Goal: Check status: Check status

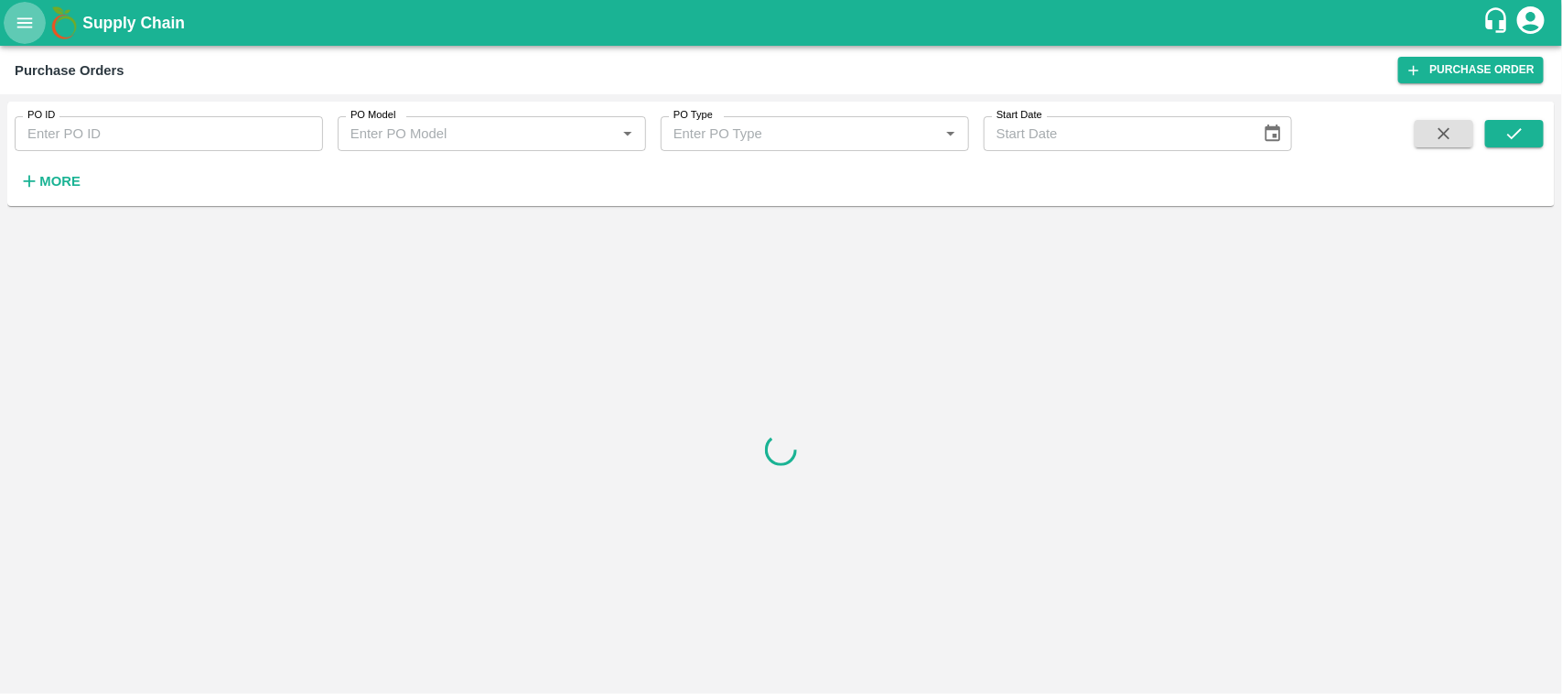
click at [41, 15] on button "open drawer" at bounding box center [25, 23] width 42 height 42
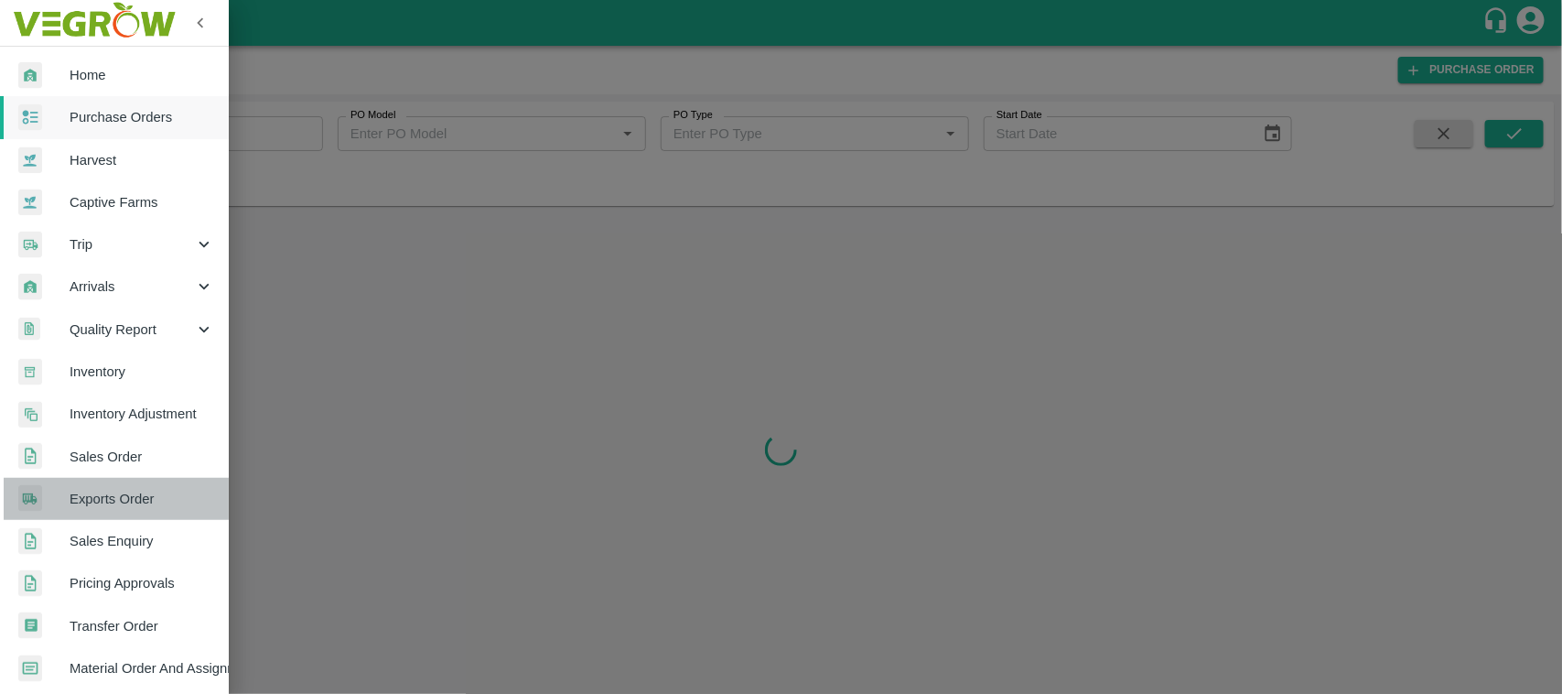
click at [124, 497] on span "Exports Order" at bounding box center [142, 499] width 145 height 20
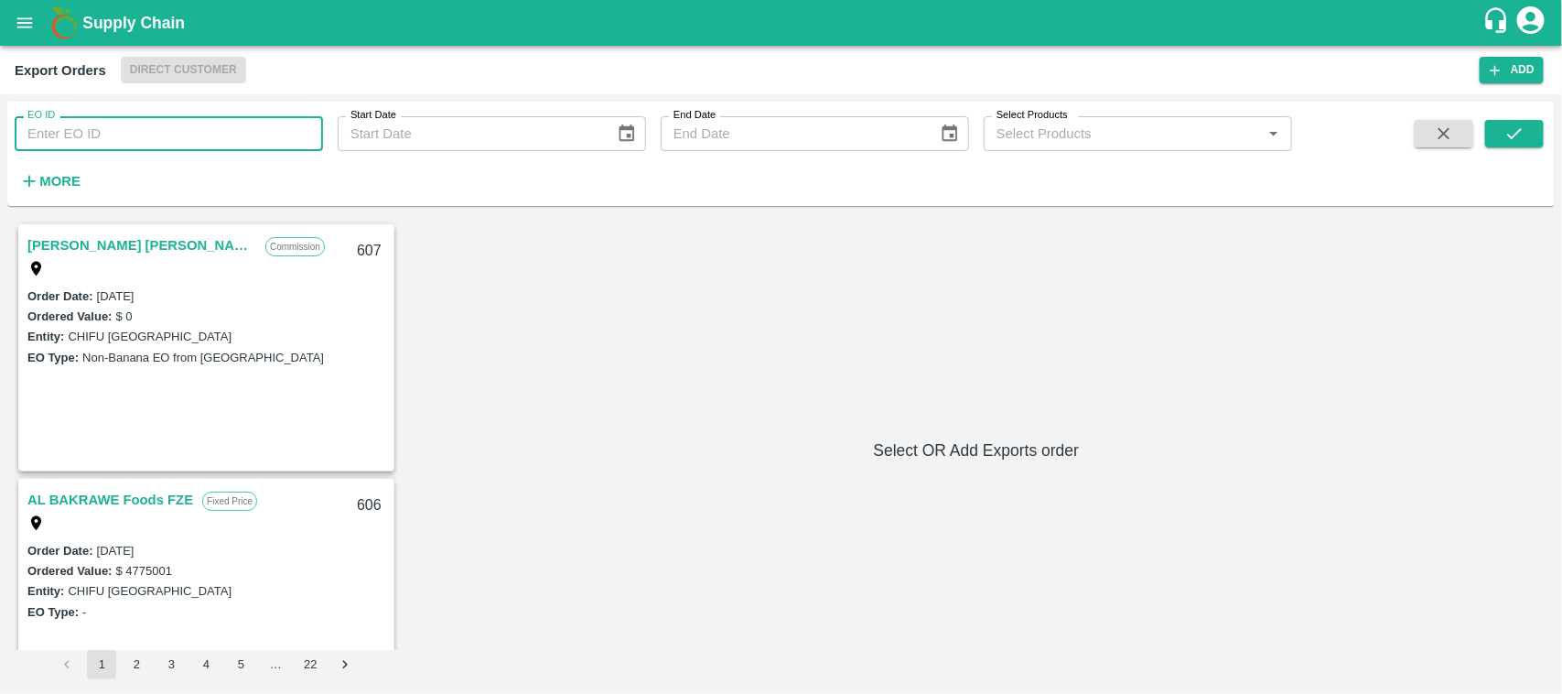
click at [274, 142] on input "EO ID" at bounding box center [169, 133] width 308 height 35
type input "545"
click at [1514, 133] on icon "submit" at bounding box center [1514, 134] width 20 height 20
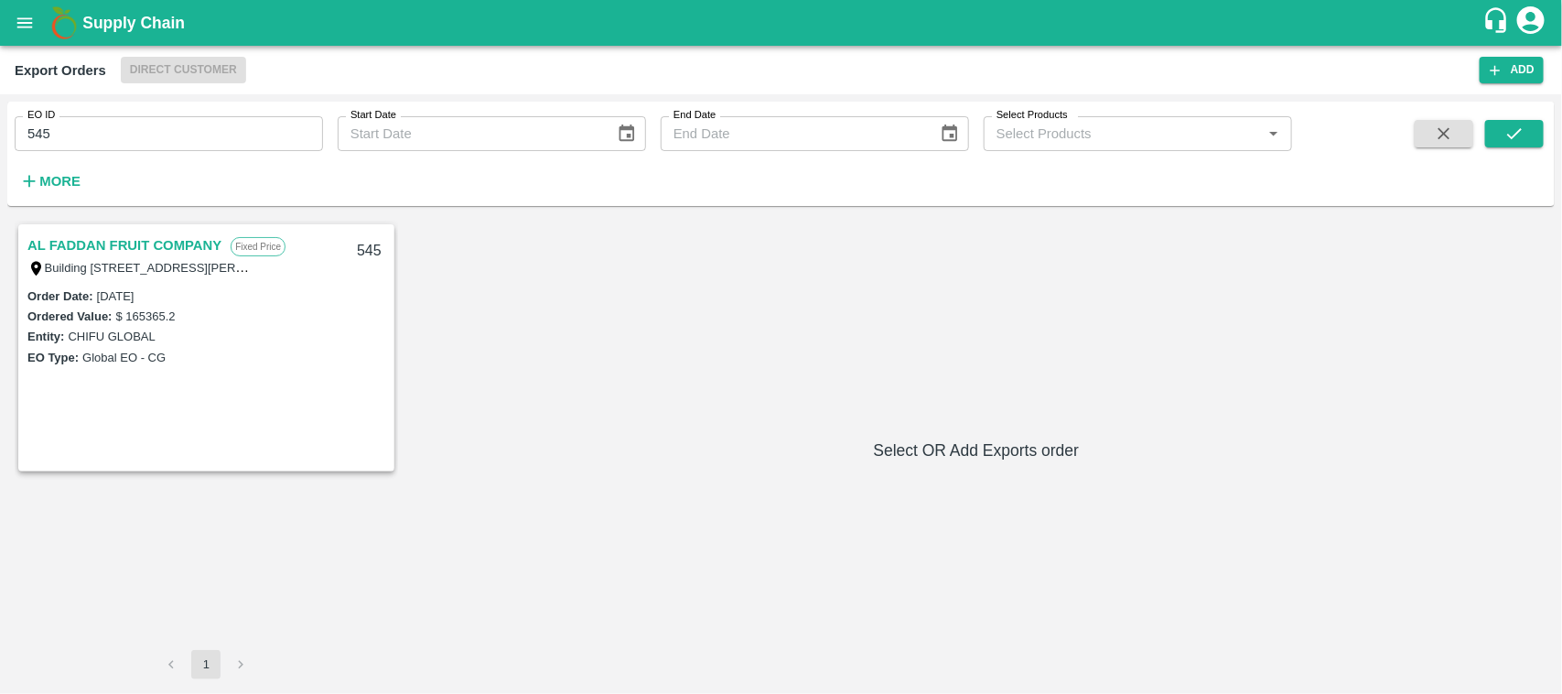
click at [105, 243] on link "AL FADDAN FRUIT COMPANY" at bounding box center [124, 245] width 194 height 24
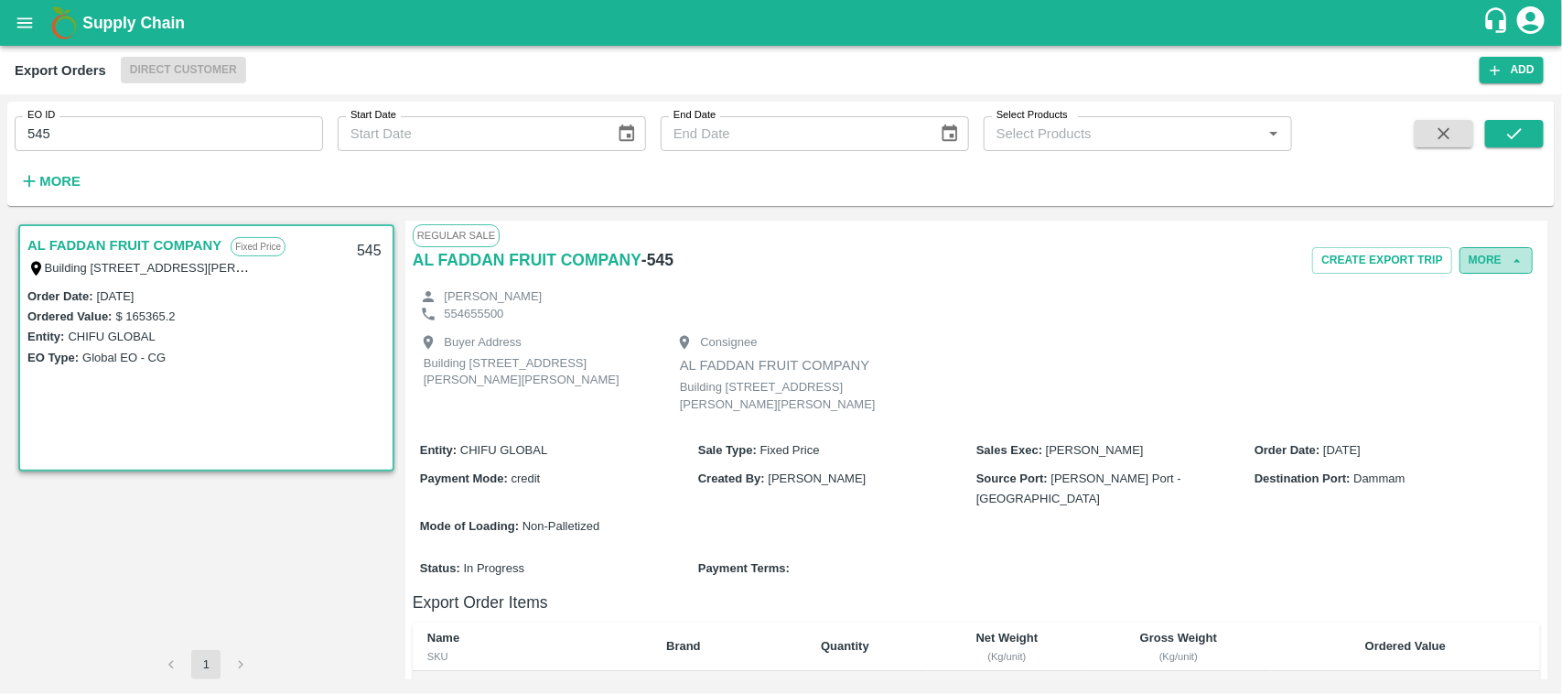
click at [1501, 265] on button "More" at bounding box center [1495, 260] width 73 height 27
click at [1492, 348] on span "Edit" at bounding box center [1497, 345] width 36 height 20
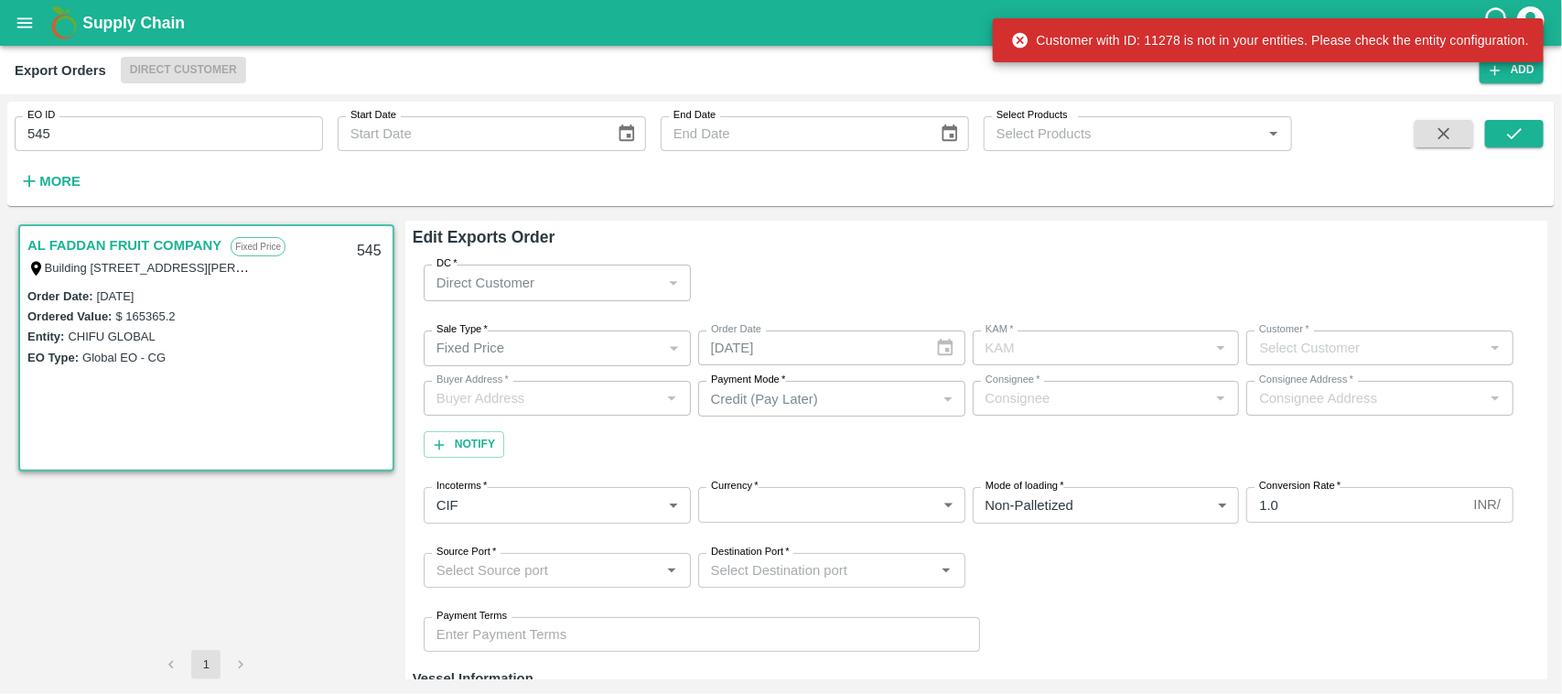
click at [112, 236] on link "AL FADDAN FRUIT COMPANY" at bounding box center [124, 245] width 194 height 24
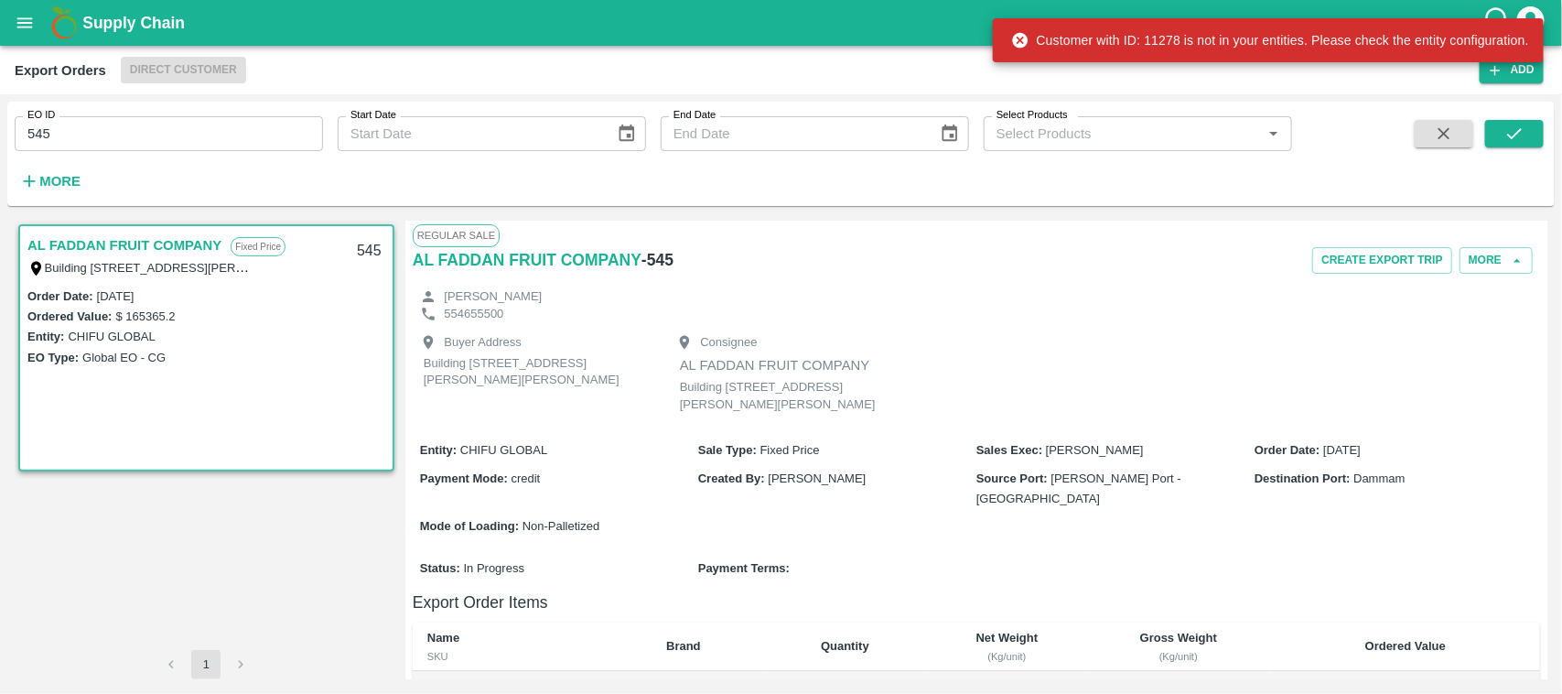
click at [144, 247] on link "AL FADDAN FRUIT COMPANY" at bounding box center [124, 245] width 194 height 24
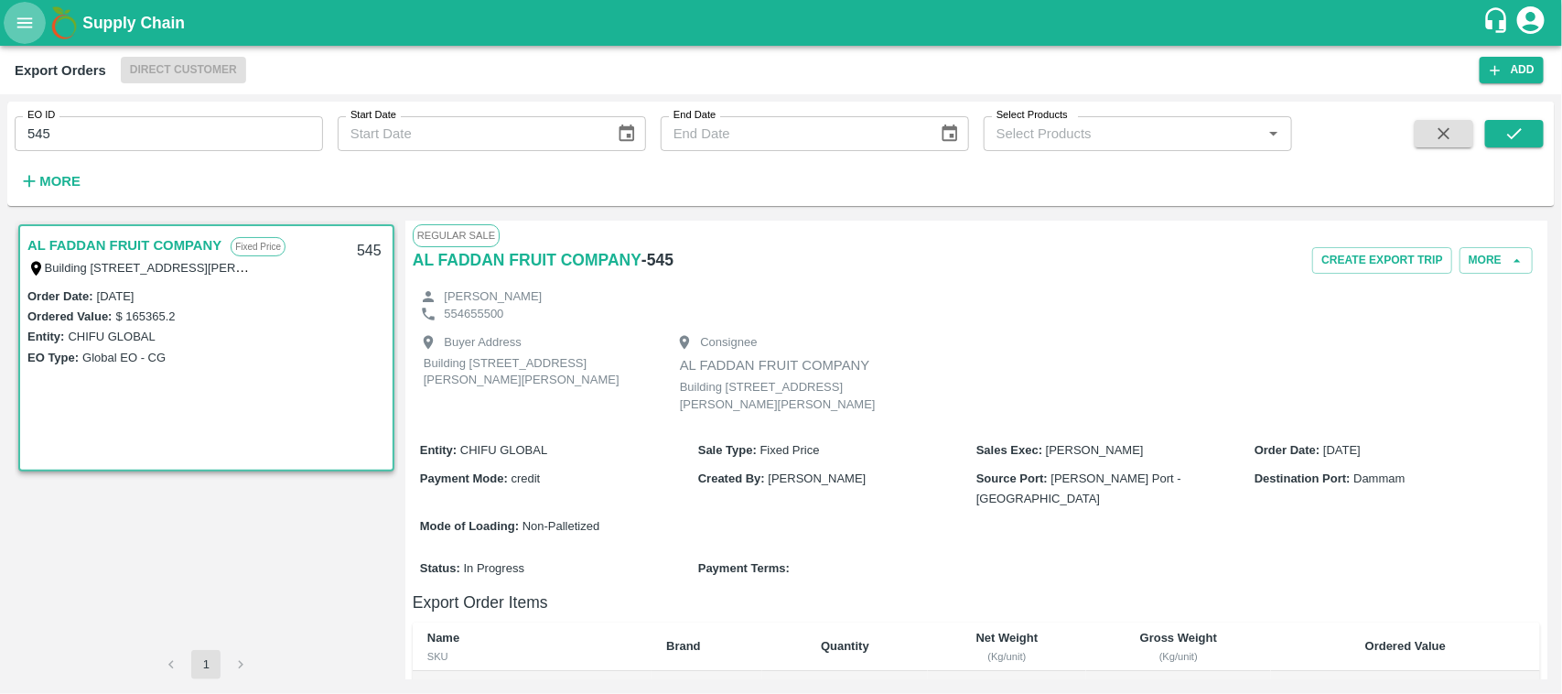
click at [14, 10] on button "open drawer" at bounding box center [25, 23] width 42 height 42
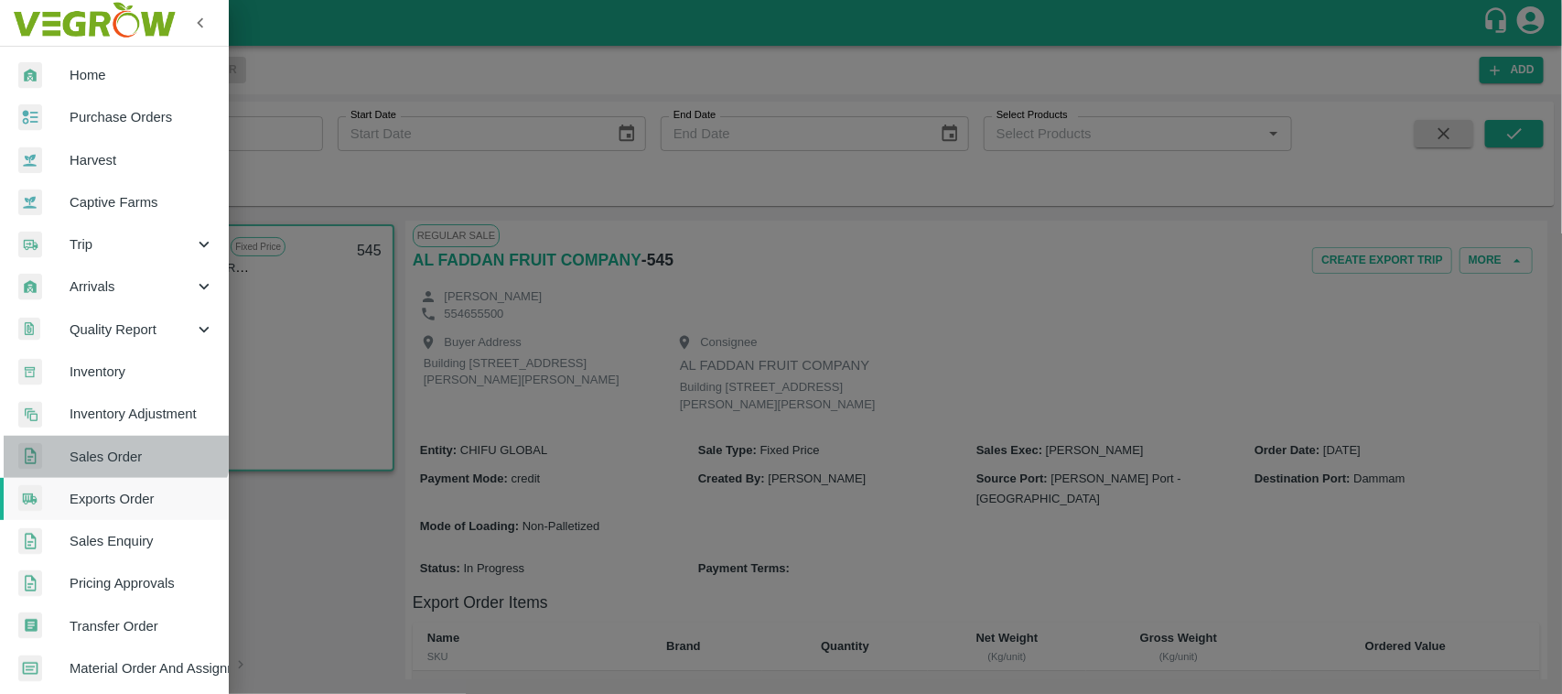
click at [112, 442] on link "Sales Order" at bounding box center [114, 457] width 229 height 42
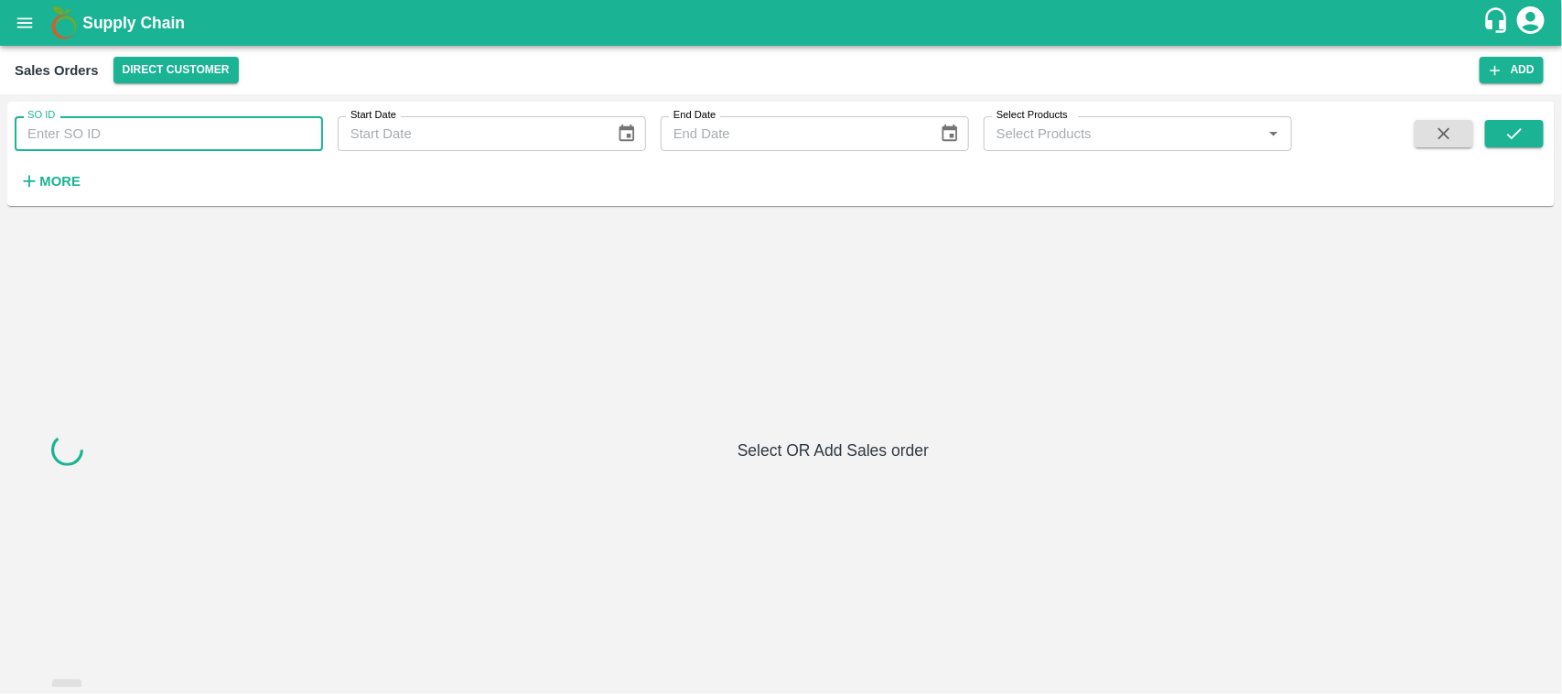
click at [87, 147] on input "SO ID" at bounding box center [169, 133] width 308 height 35
paste input "606178"
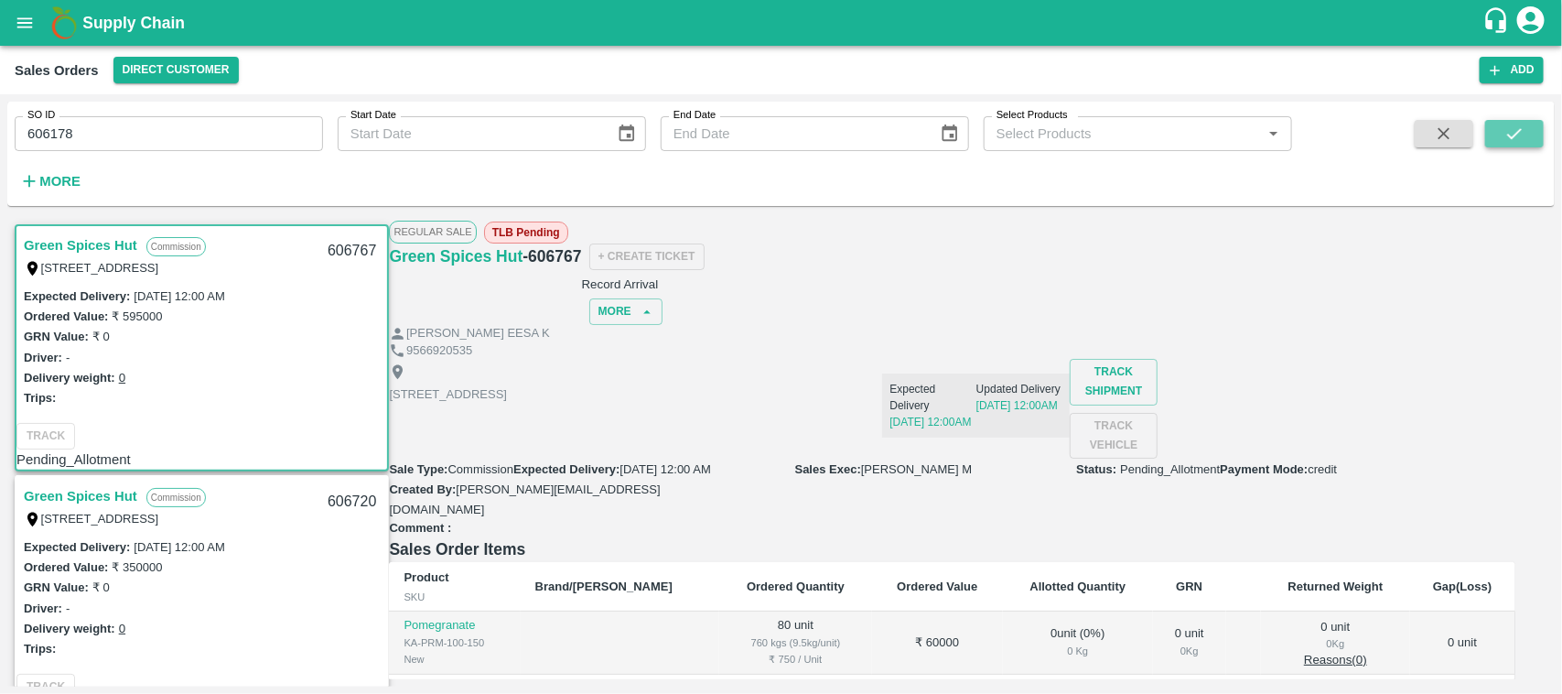
click at [1505, 142] on icon "submit" at bounding box center [1514, 134] width 20 height 20
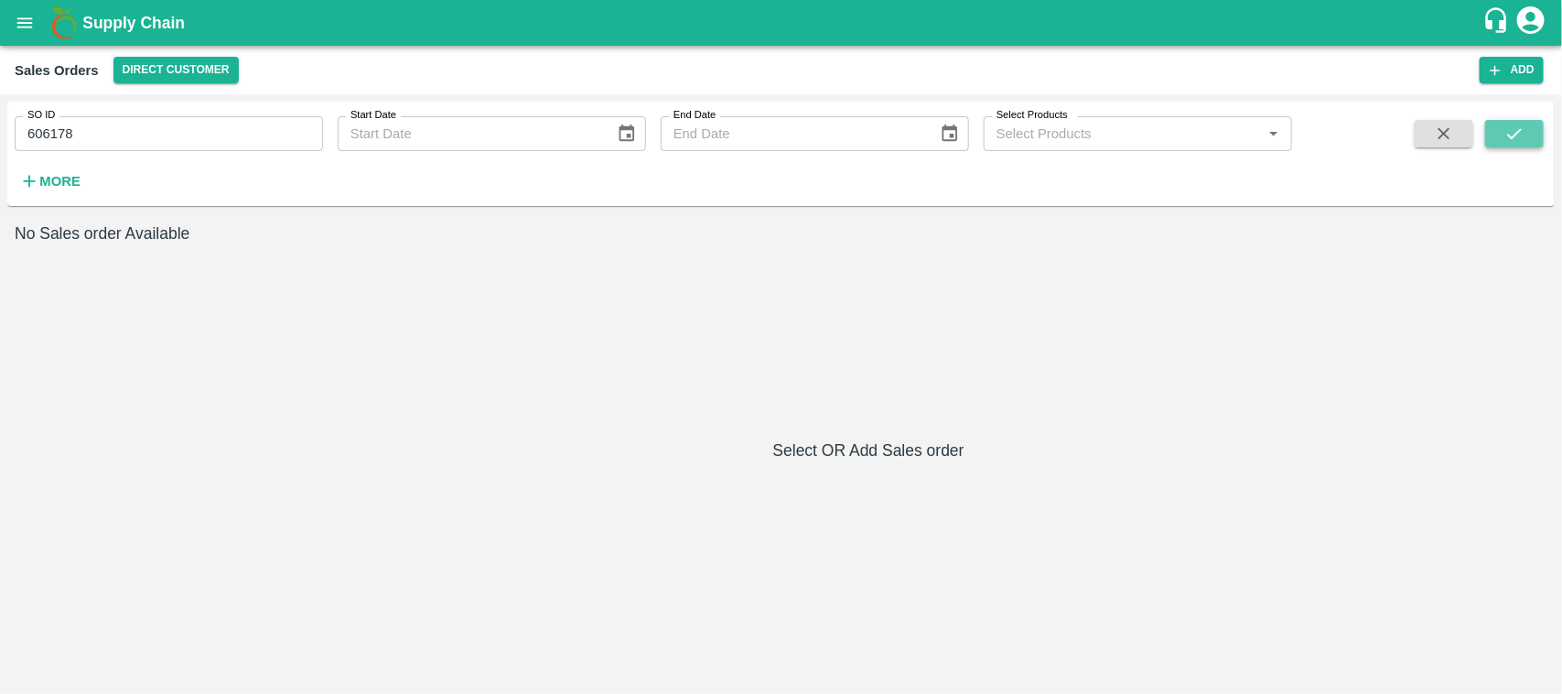
click at [1519, 124] on icon "submit" at bounding box center [1514, 134] width 20 height 20
click at [82, 131] on input "606178" at bounding box center [169, 133] width 308 height 35
click at [1505, 126] on icon "submit" at bounding box center [1514, 134] width 20 height 20
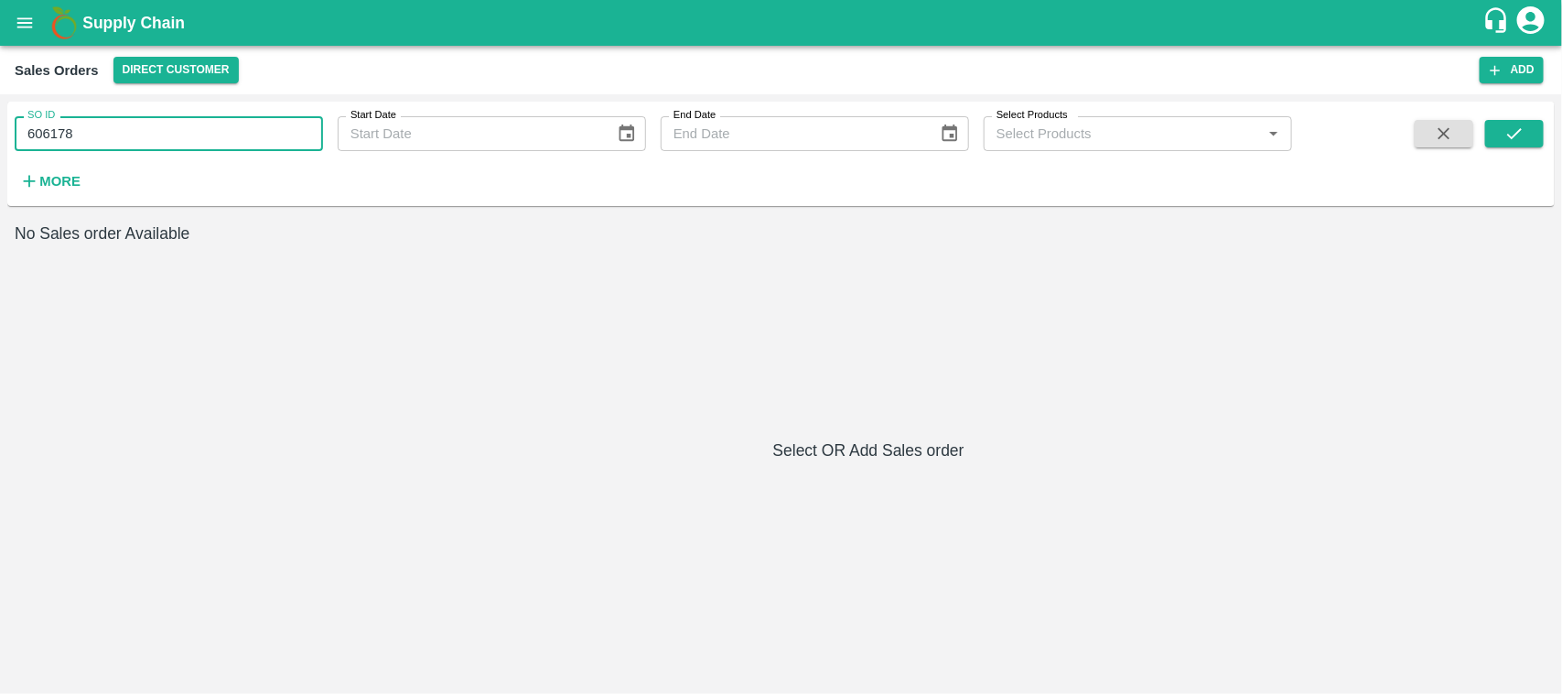
drag, startPoint x: 73, startPoint y: 133, endPoint x: 0, endPoint y: 156, distance: 77.0
click at [0, 156] on div "SO ID 606178 SO ID Start Date Start Date End Date End Date Select Products Sele…" at bounding box center [781, 393] width 1562 height 599
type input "606178"
paste input "text"
type input "606177"
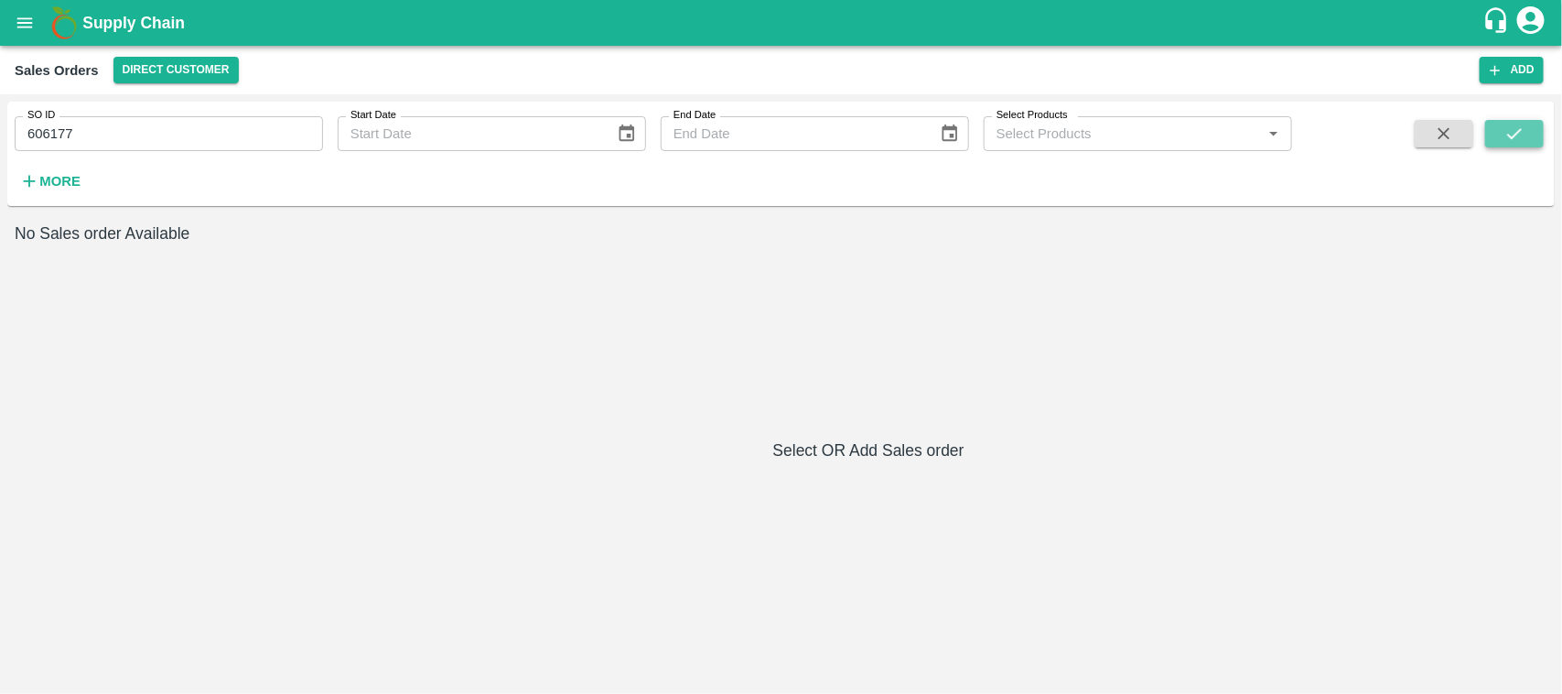
click at [1501, 134] on button "submit" at bounding box center [1514, 133] width 59 height 27
